Goal: Task Accomplishment & Management: Complete application form

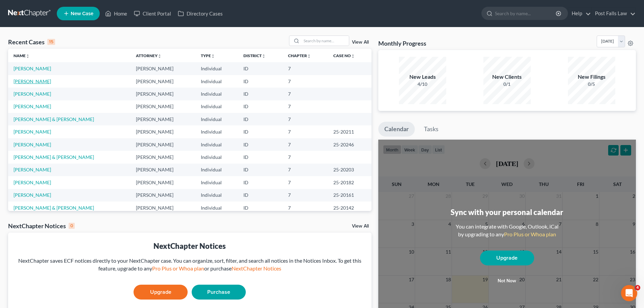
click at [32, 82] on link "[PERSON_NAME]" at bounding box center [33, 81] width 38 height 6
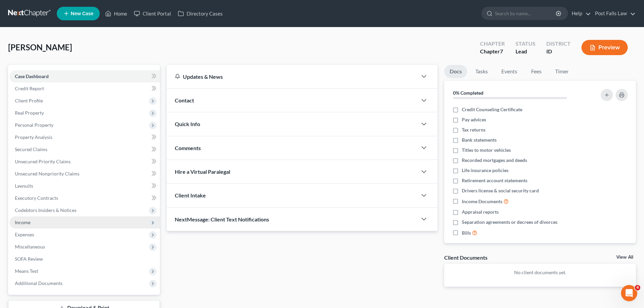
click at [22, 226] on span "Income" at bounding box center [84, 222] width 150 height 12
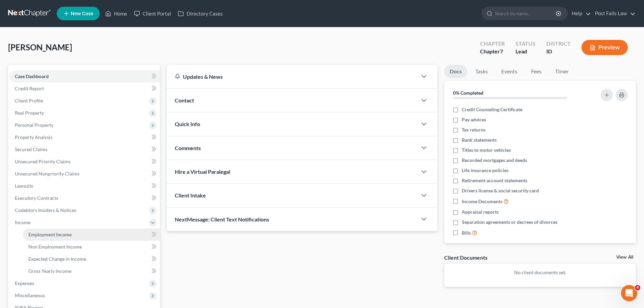
click at [43, 235] on span "Employment Income" at bounding box center [49, 235] width 43 height 6
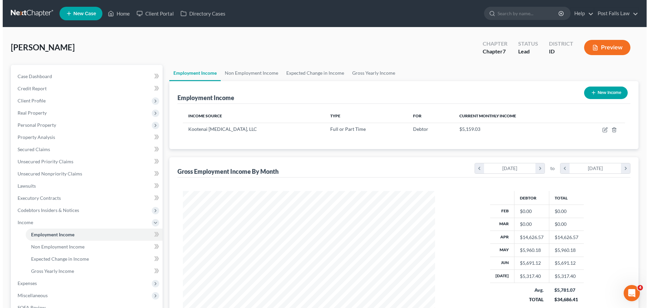
scroll to position [126, 266]
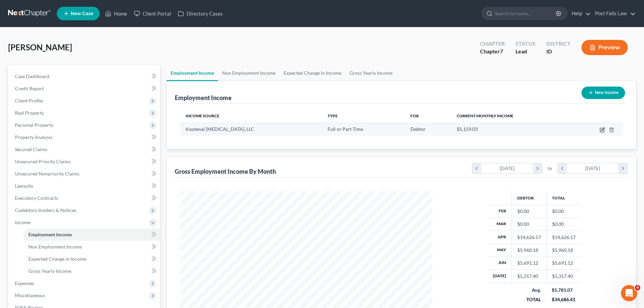
click at [601, 129] on icon "button" at bounding box center [602, 129] width 5 height 5
select select "0"
select select "13"
select select "2"
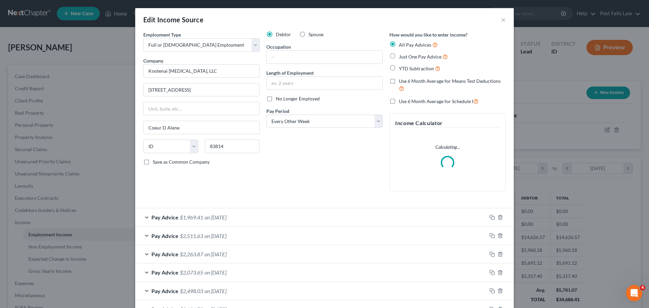
scroll to position [127, 268]
click at [283, 62] on input "text" at bounding box center [325, 57] width 116 height 13
type input "Registered Nurse"
click at [282, 84] on input "text" at bounding box center [325, 83] width 116 height 13
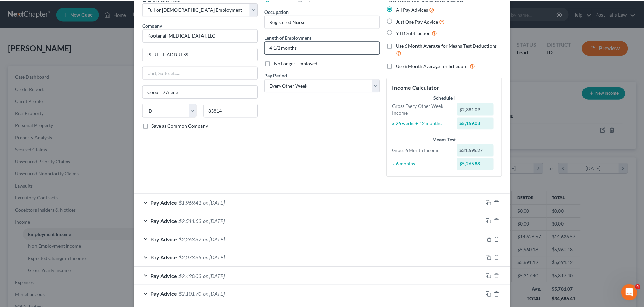
scroll to position [161, 0]
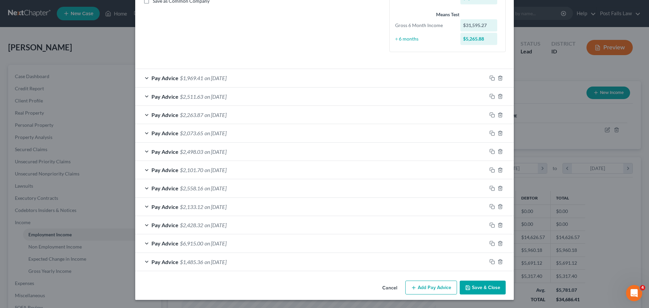
type input "4 1/2 months"
click at [461, 287] on button "Save & Close" at bounding box center [483, 288] width 46 height 14
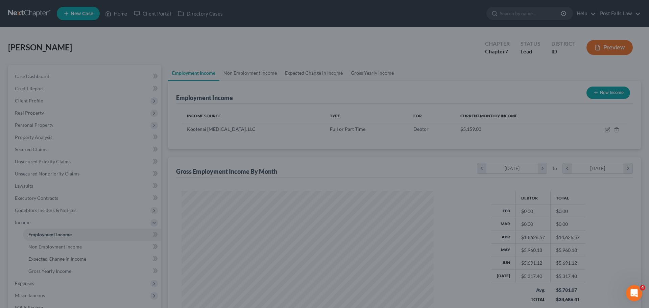
scroll to position [338046, 337906]
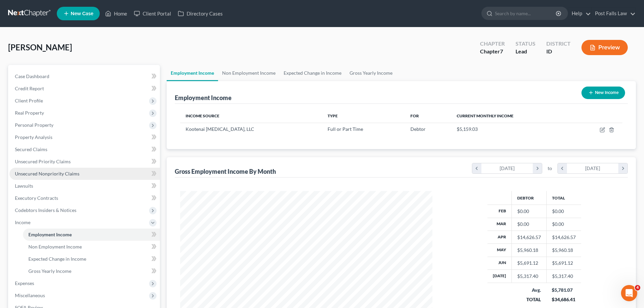
click at [60, 170] on link "Unsecured Nonpriority Claims" at bounding box center [84, 174] width 150 height 12
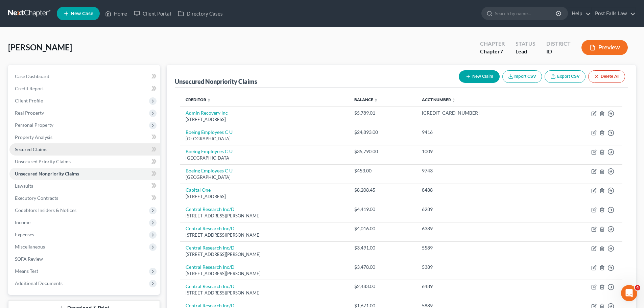
click at [41, 149] on span "Secured Claims" at bounding box center [31, 149] width 32 height 6
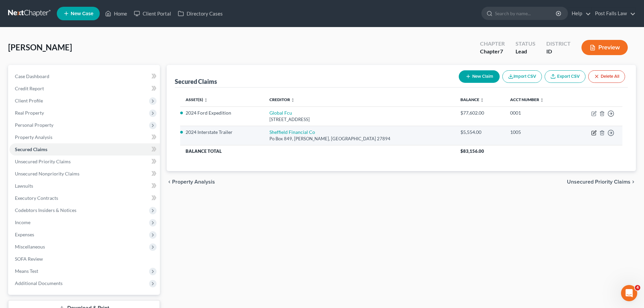
click at [595, 134] on icon "button" at bounding box center [593, 132] width 5 height 5
select select "28"
select select "0"
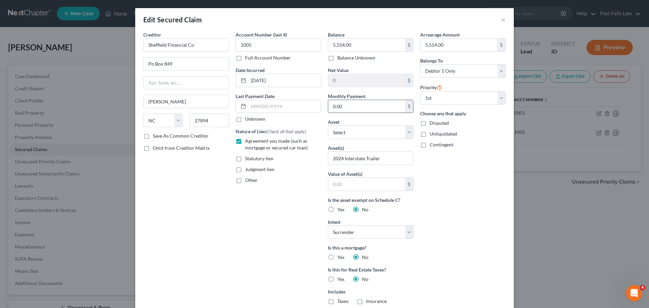
click at [351, 106] on input "0.00" at bounding box center [366, 106] width 77 height 13
type input "4"
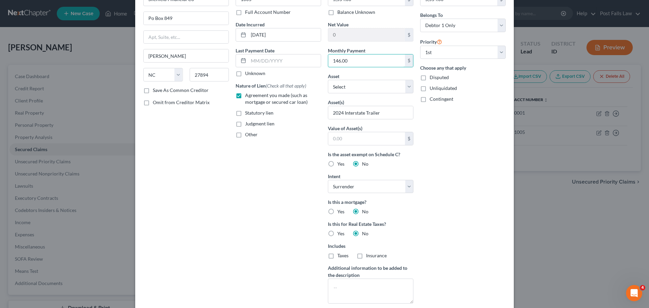
scroll to position [109, 0]
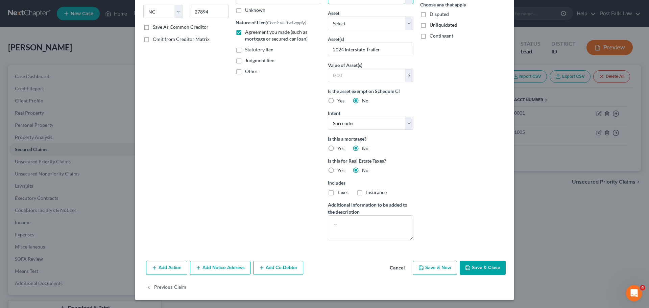
type input "146.00"
click at [472, 270] on button "Save & Close" at bounding box center [483, 268] width 46 height 14
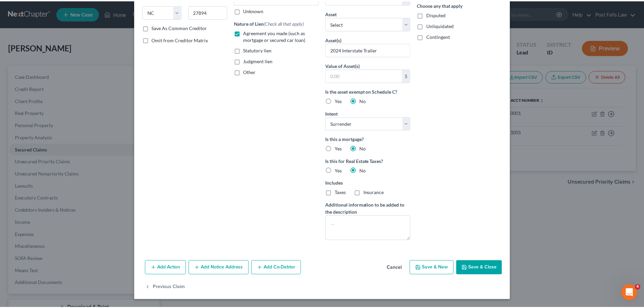
scroll to position [35, 0]
